Goal: Information Seeking & Learning: Find contact information

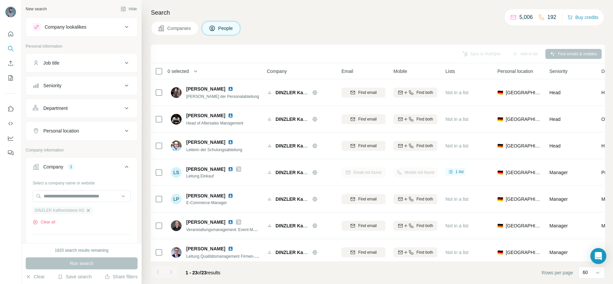
click at [90, 211] on icon "button" at bounding box center [88, 210] width 5 height 5
click at [83, 198] on input "text" at bounding box center [82, 196] width 98 height 12
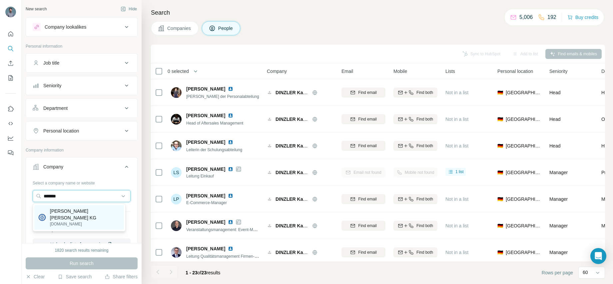
type input "*******"
click at [77, 221] on p "[DOMAIN_NAME]" at bounding box center [85, 224] width 70 height 6
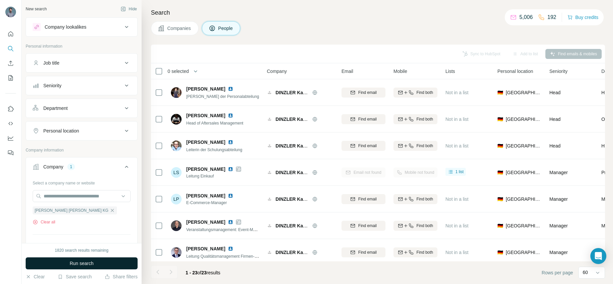
click at [80, 263] on span "Run search" at bounding box center [82, 263] width 24 height 7
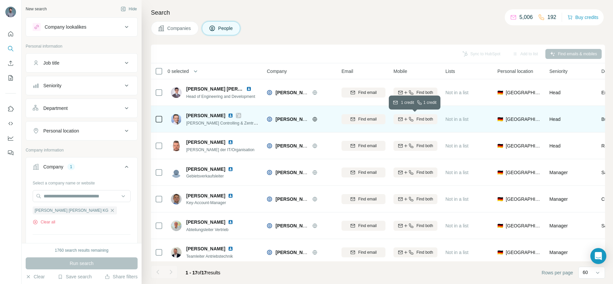
click at [425, 121] on span "Find both" at bounding box center [425, 119] width 17 height 6
drag, startPoint x: 350, startPoint y: 114, endPoint x: 388, endPoint y: 120, distance: 38.2
click at [388, 120] on td "[PERSON_NAME][EMAIL_ADDRESS][DOMAIN_NAME]" at bounding box center [364, 119] width 52 height 27
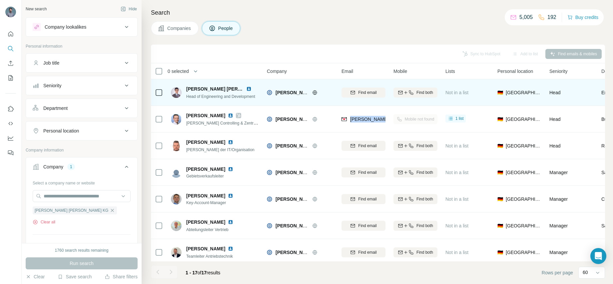
copy span "[PERSON_NAME]@whm.n"
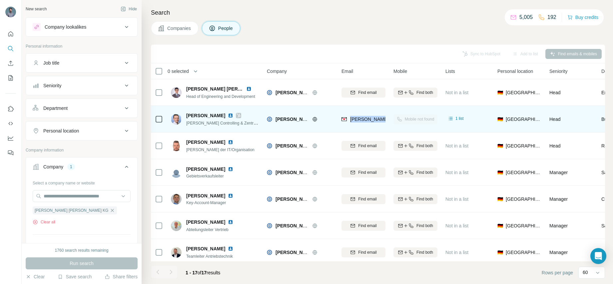
scroll to position [1, 0]
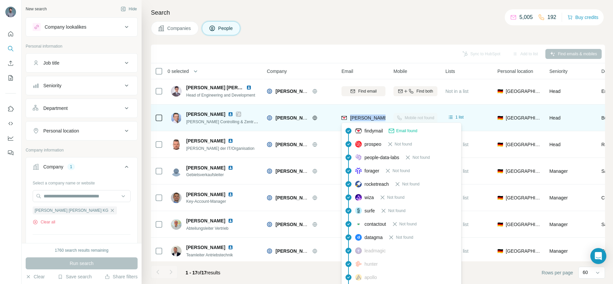
click at [376, 117] on span "[PERSON_NAME][EMAIL_ADDRESS][DOMAIN_NAME]" at bounding box center [408, 117] width 117 height 5
click at [364, 118] on span "[PERSON_NAME][EMAIL_ADDRESS][DOMAIN_NAME]" at bounding box center [408, 117] width 117 height 5
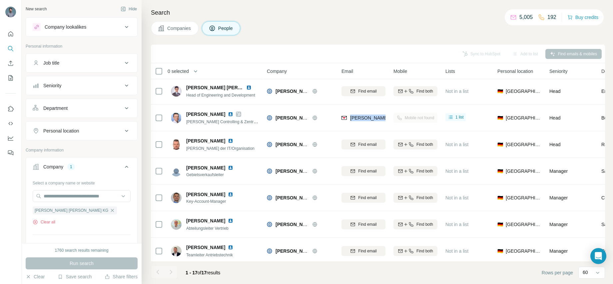
drag, startPoint x: 350, startPoint y: 112, endPoint x: 397, endPoint y: 120, distance: 47.6
click at [0, 0] on tr "[PERSON_NAME] Controlling & Zentrale Dienste [PERSON_NAME] [PERSON_NAME] KG [PE…" at bounding box center [0, 0] width 0 height 0
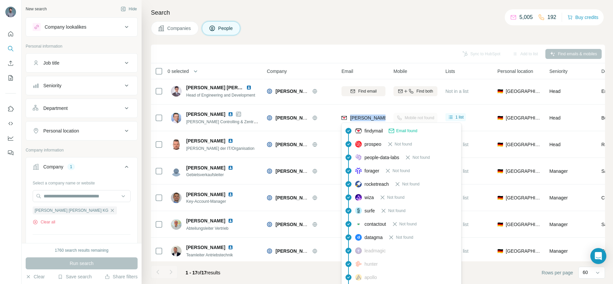
copy tr "[PERSON_NAME][EMAIL_ADDRESS][DOMAIN_NAME]"
